Goal: Transaction & Acquisition: Purchase product/service

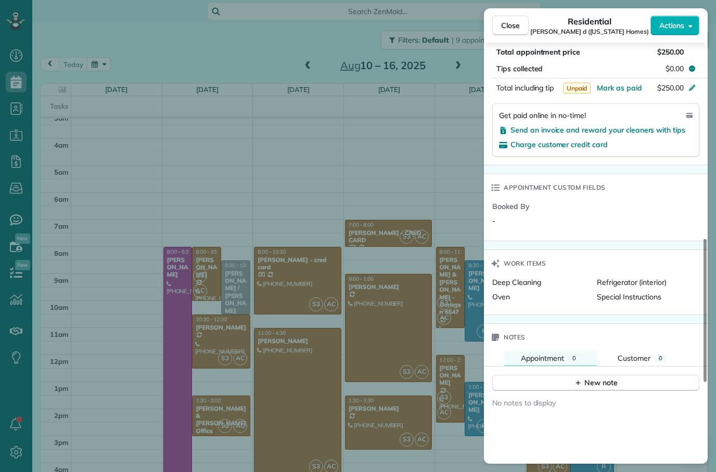
scroll to position [634, 0]
click at [520, 26] on button "Close" at bounding box center [510, 26] width 36 height 20
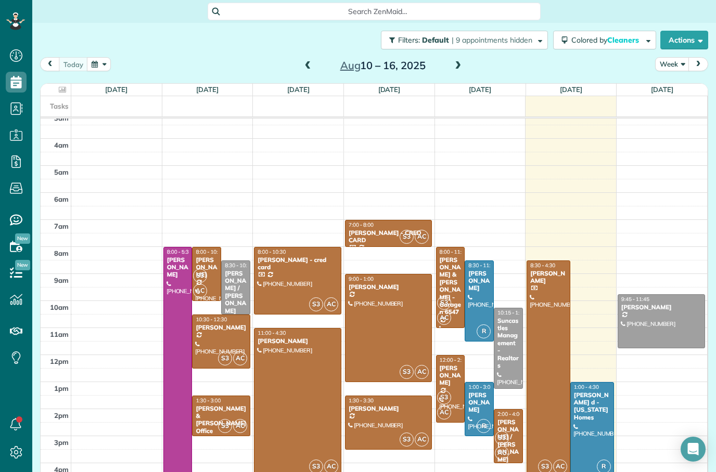
click at [555, 320] on div at bounding box center [548, 368] width 43 height 215
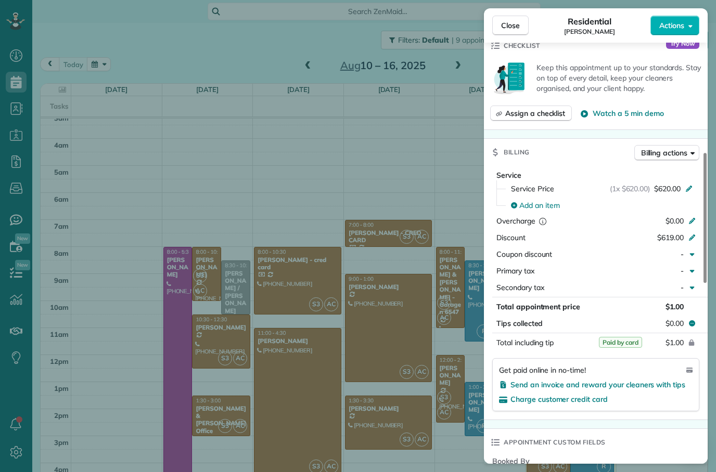
scroll to position [390, 0]
click at [644, 386] on span "Send an invoice and reward your cleaners with tips" at bounding box center [597, 383] width 175 height 9
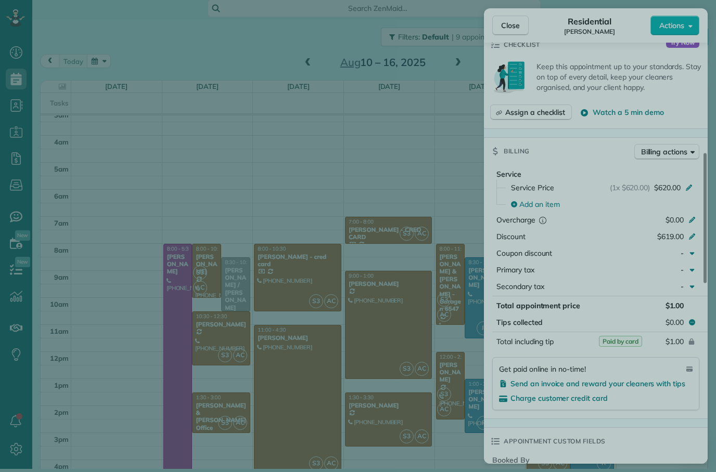
click at [648, 381] on div at bounding box center [358, 236] width 716 height 472
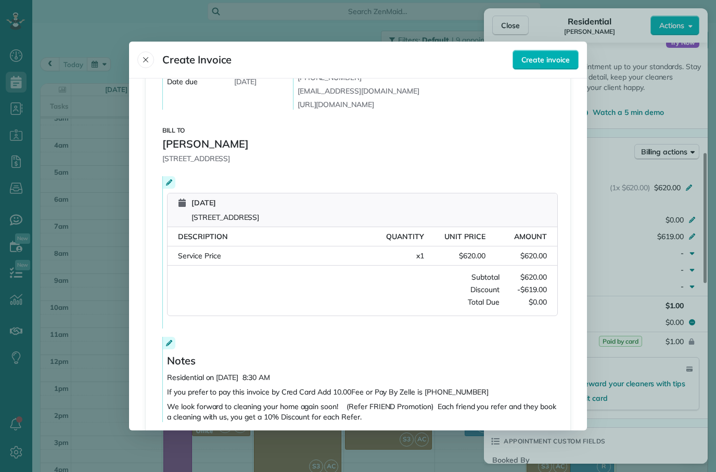
scroll to position [120, 0]
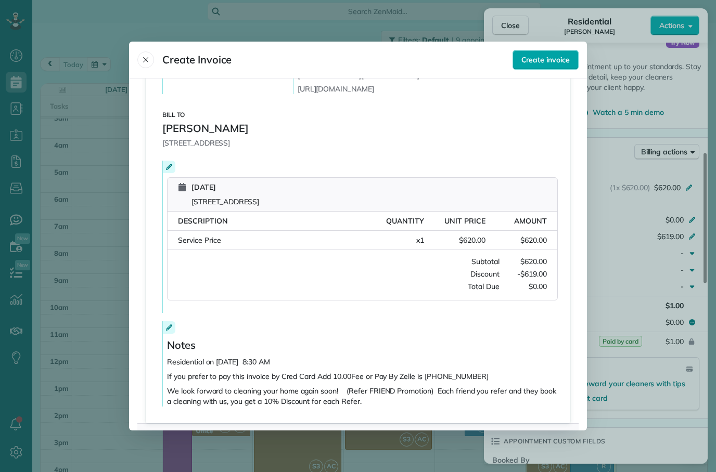
click at [556, 55] on span "Create invoice" at bounding box center [545, 60] width 48 height 10
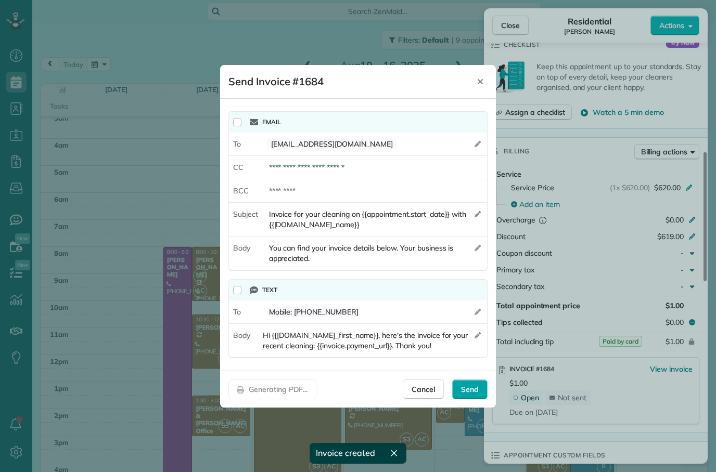
click at [470, 390] on span "Send" at bounding box center [470, 389] width 18 height 10
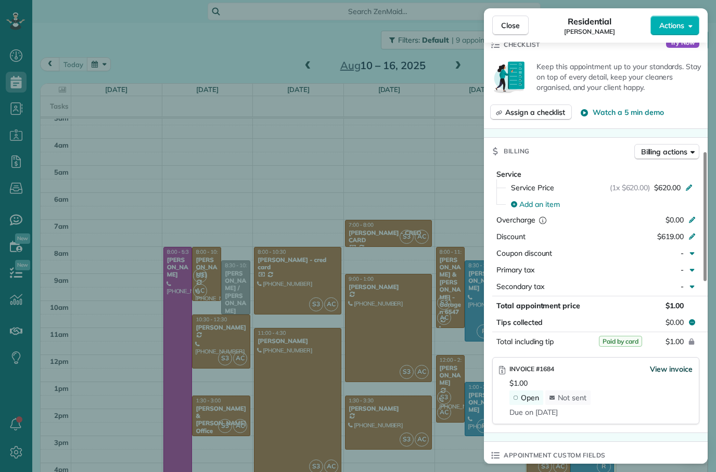
click at [663, 370] on span "View invoice" at bounding box center [671, 369] width 43 height 10
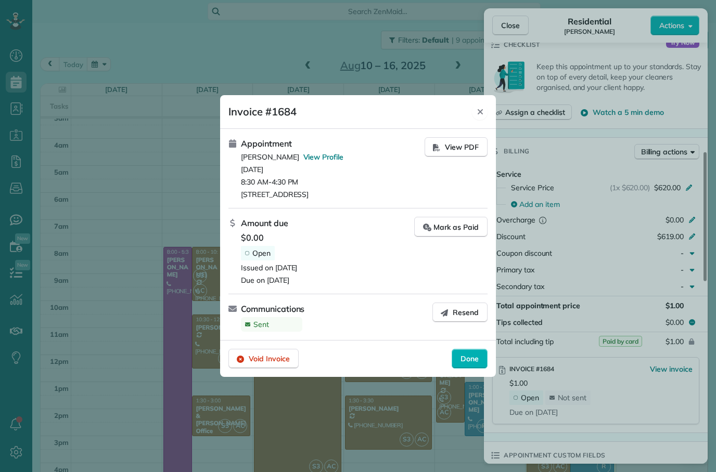
click at [475, 109] on div "Close" at bounding box center [480, 111] width 16 height 17
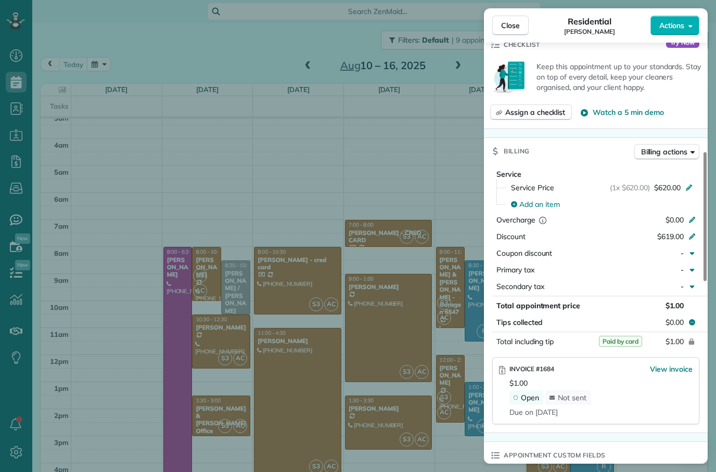
scroll to position [408, 0]
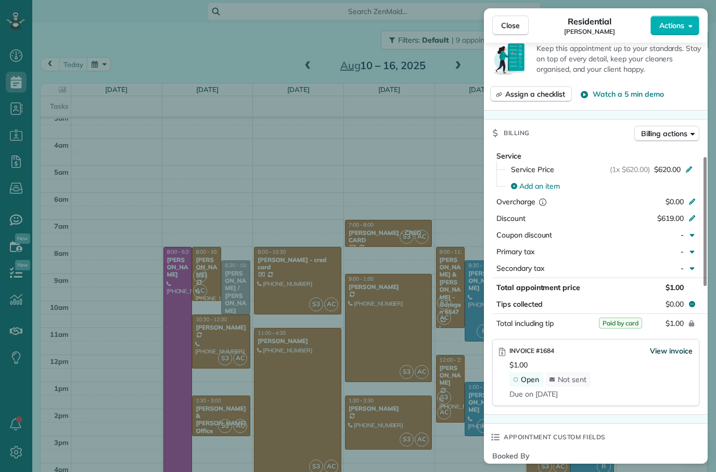
click at [671, 348] on span "View invoice" at bounding box center [671, 351] width 43 height 10
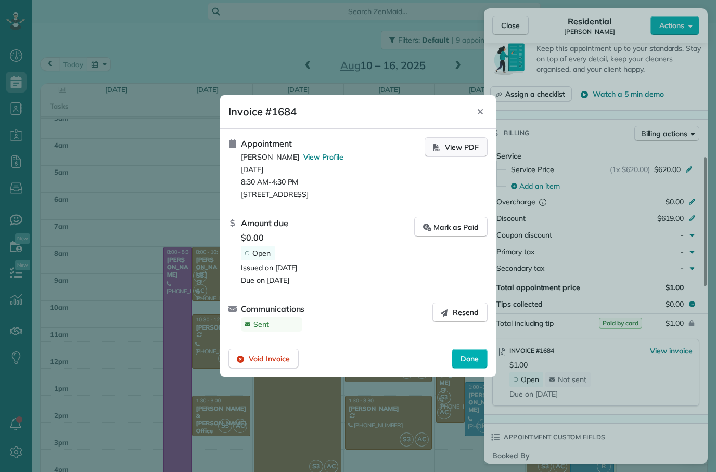
click at [472, 142] on span "View PDF" at bounding box center [462, 147] width 34 height 10
click at [470, 364] on span "Done" at bounding box center [469, 359] width 18 height 10
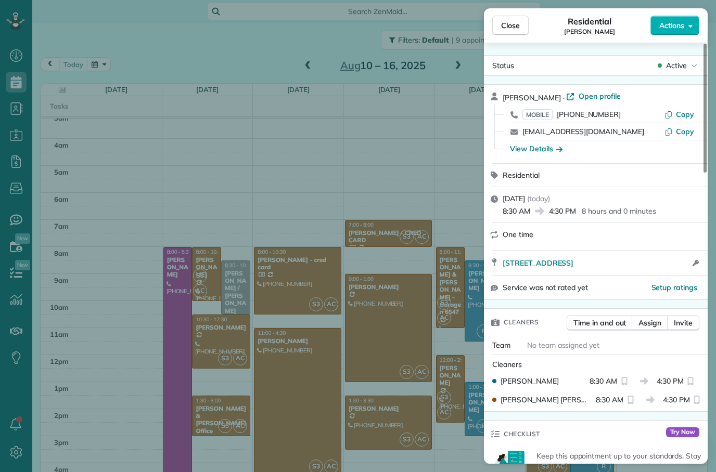
scroll to position [0, 0]
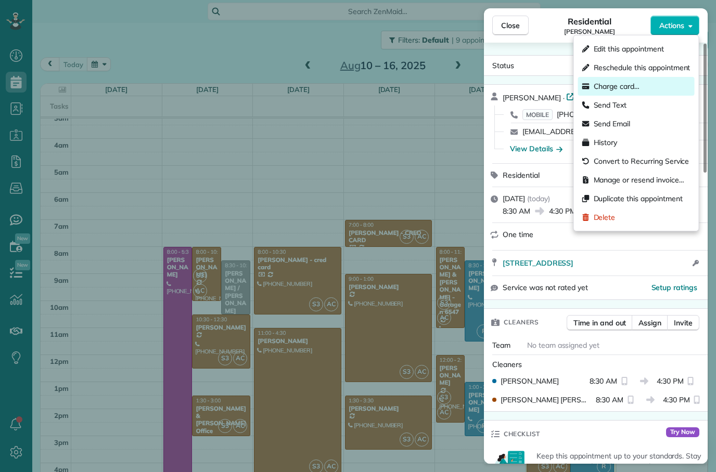
click at [629, 89] on span "Charge card…" at bounding box center [616, 86] width 46 height 10
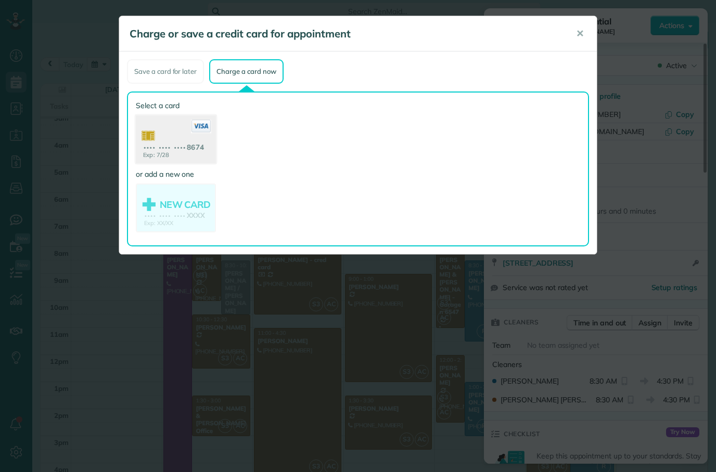
click at [191, 144] on use at bounding box center [176, 140] width 80 height 50
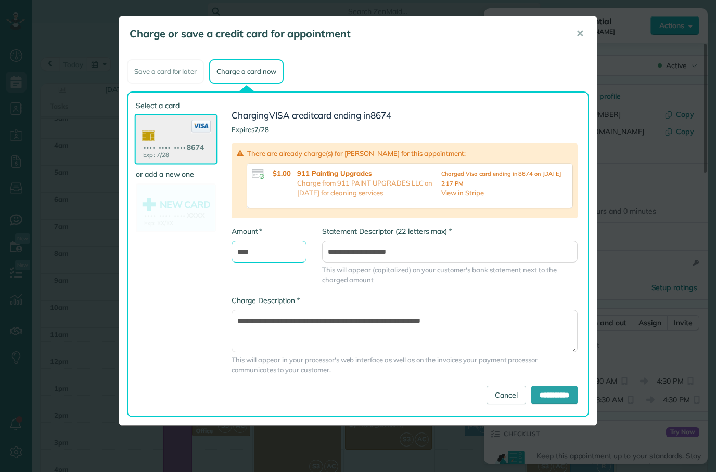
click at [274, 253] on input "****" at bounding box center [268, 252] width 75 height 22
type input "*"
type input "******"
click at [541, 401] on input "**********" at bounding box center [554, 395] width 46 height 19
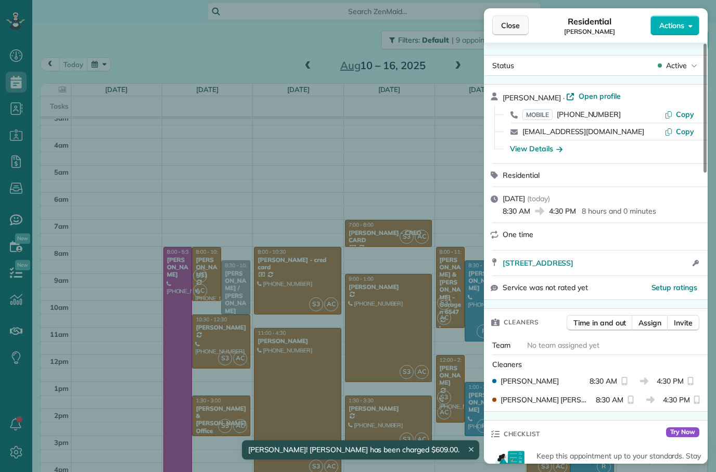
click at [514, 32] on button "Close" at bounding box center [510, 26] width 36 height 20
